Goal: Task Accomplishment & Management: Manage account settings

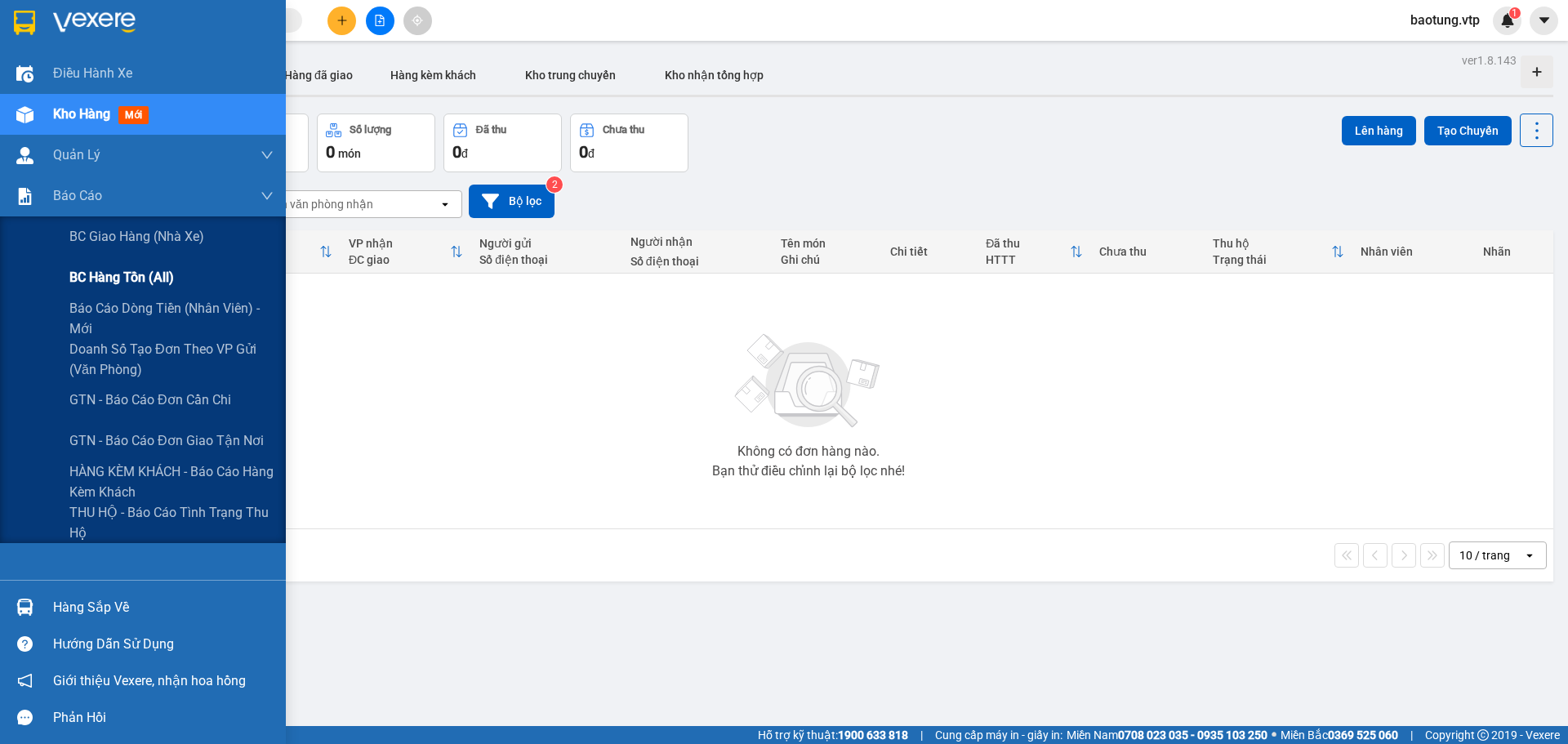
click at [129, 277] on span "BC hàng tồn (all)" at bounding box center [122, 277] width 104 height 20
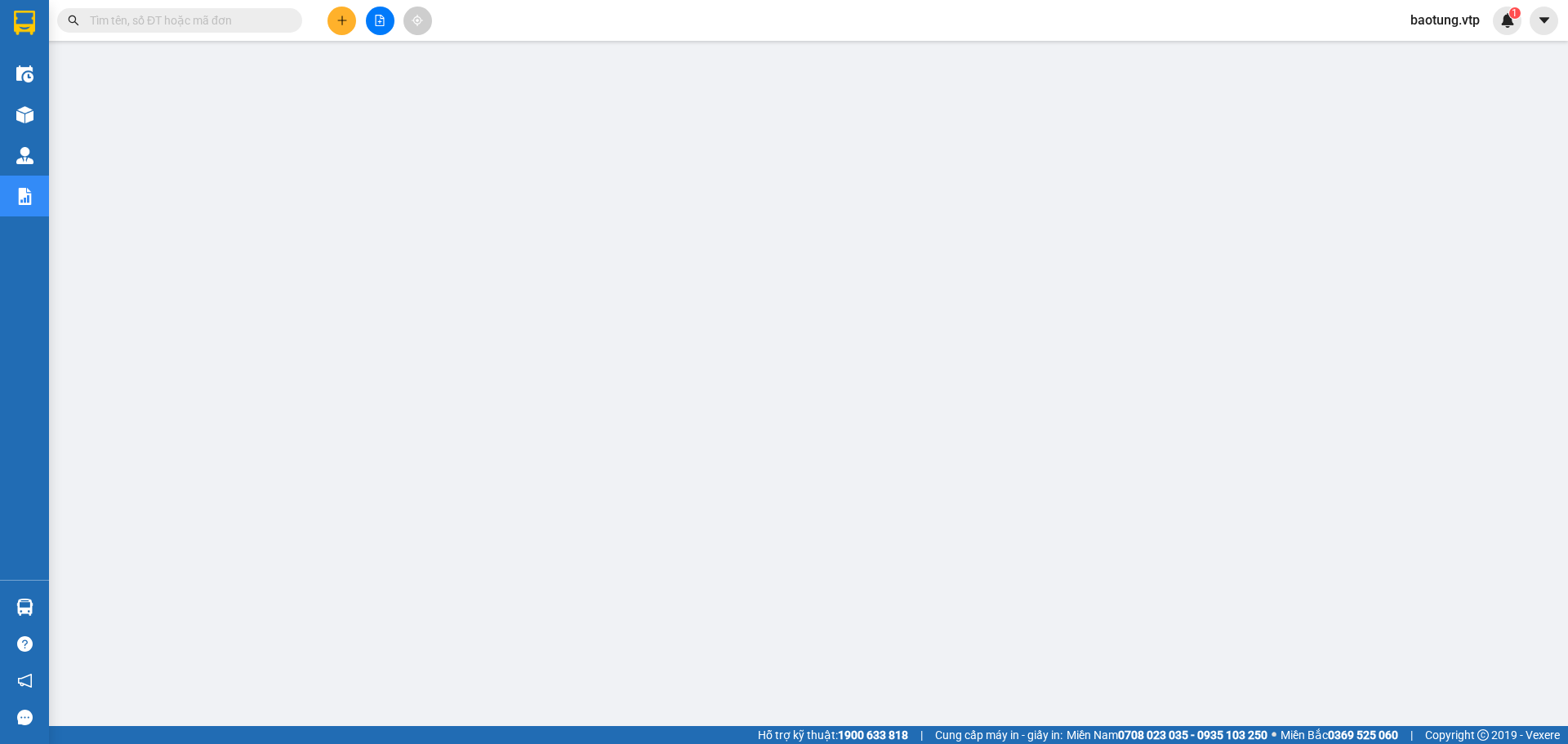
click at [1419, 20] on span "baotung.vtp" at bounding box center [1445, 20] width 96 height 20
click at [1439, 45] on span "Đăng xuất" at bounding box center [1455, 50] width 69 height 18
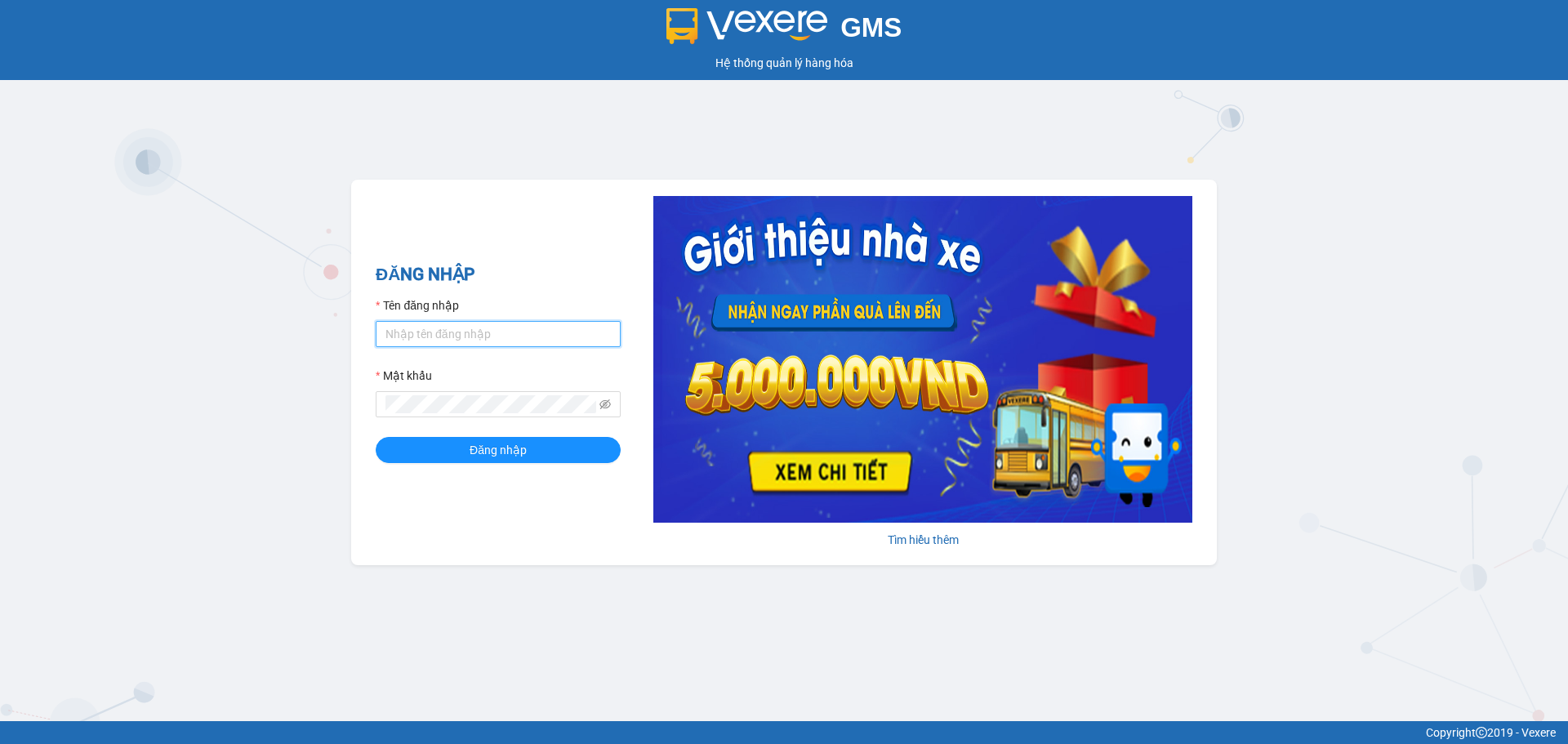
type input "baotung.vtp"
click at [496, 335] on input "baotung.vtp" at bounding box center [498, 333] width 245 height 26
click at [511, 453] on span "Đăng nhập" at bounding box center [498, 449] width 57 height 18
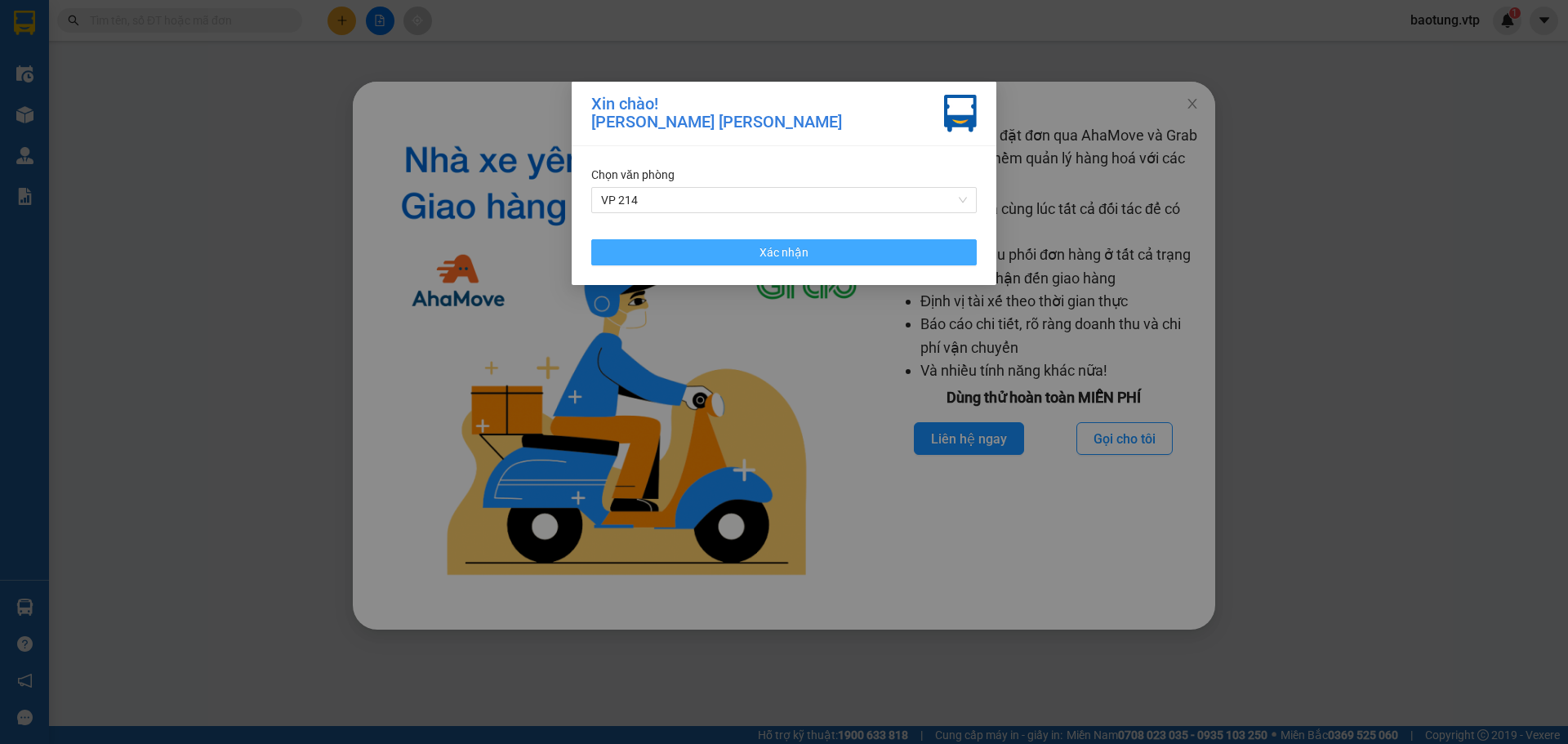
click at [829, 256] on button "Xác nhận" at bounding box center [784, 252] width 385 height 26
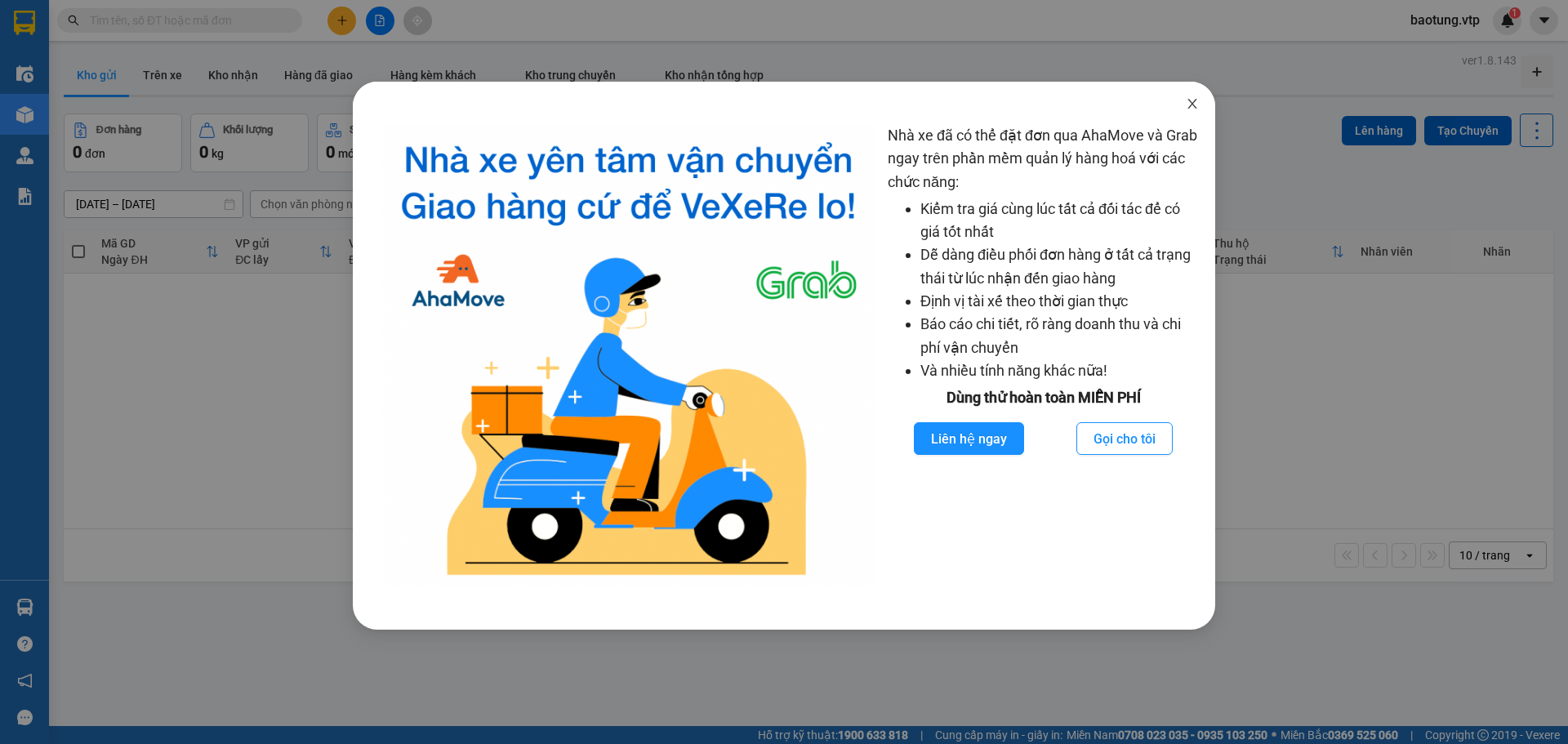
click at [1193, 105] on icon "close" at bounding box center [1192, 104] width 9 height 10
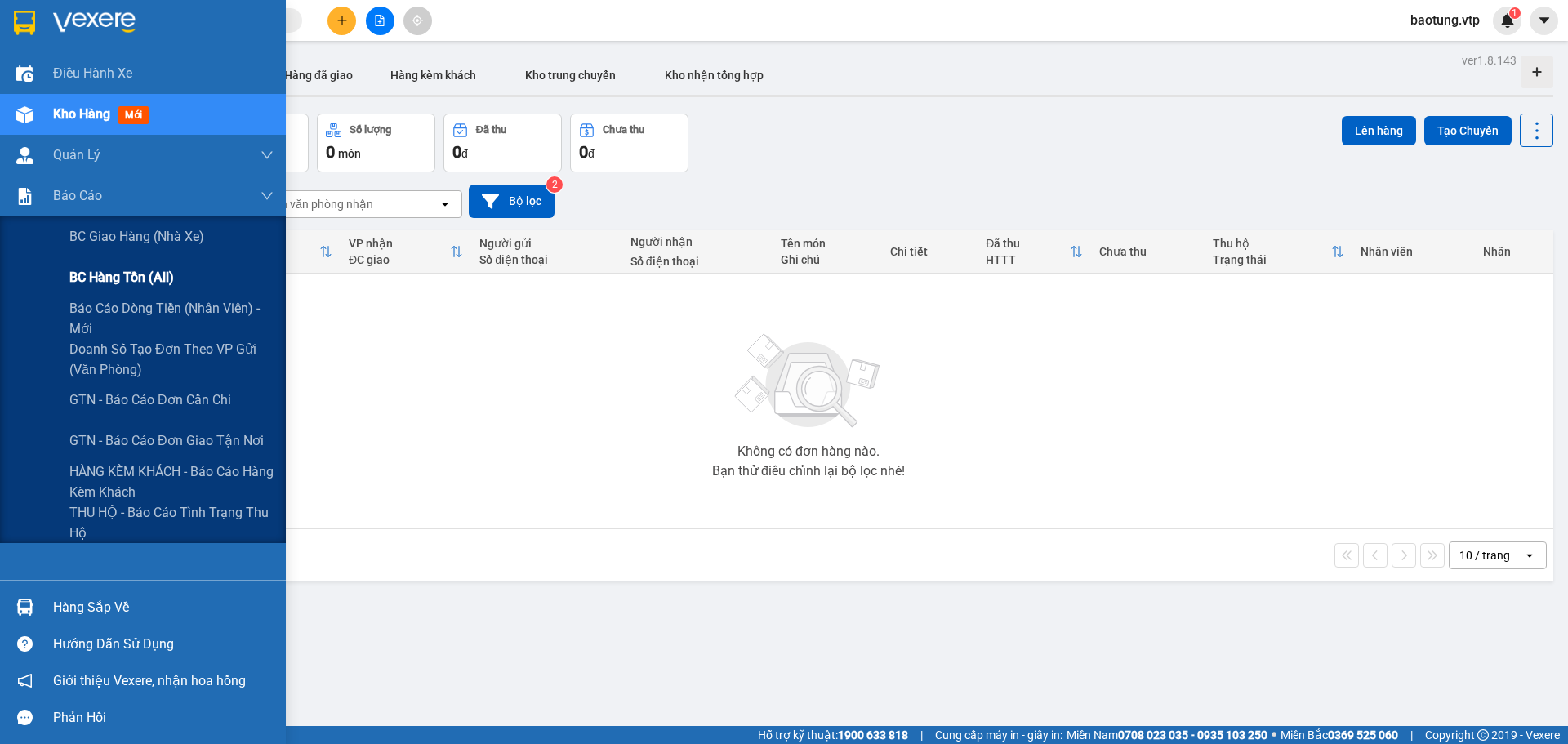
click at [144, 280] on span "BC hàng tồn (all)" at bounding box center [122, 277] width 104 height 20
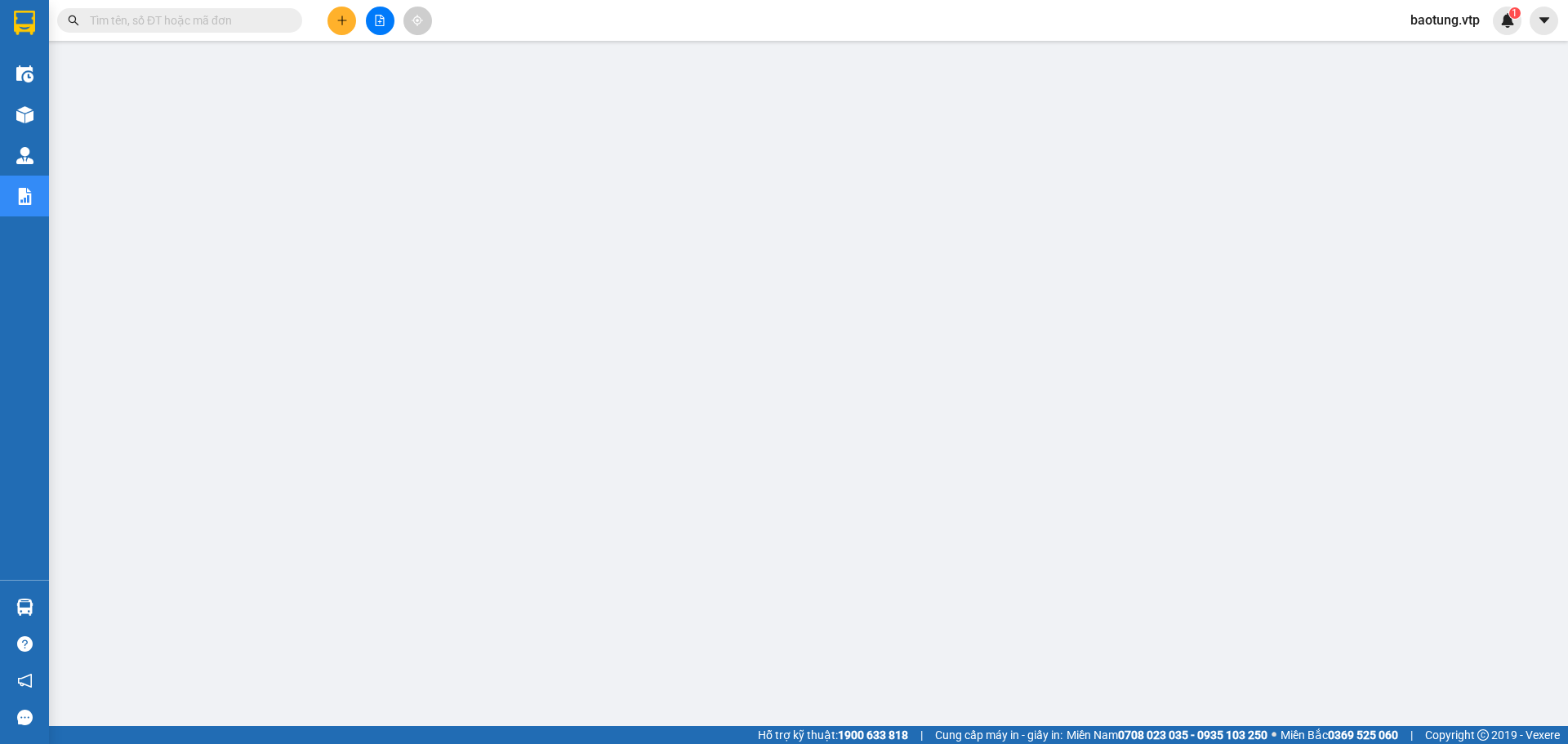
click at [1445, 21] on span "baotung.vtp" at bounding box center [1445, 20] width 96 height 20
click at [1447, 51] on span "Đăng xuất" at bounding box center [1455, 50] width 69 height 18
